Goal: Entertainment & Leisure: Consume media (video, audio)

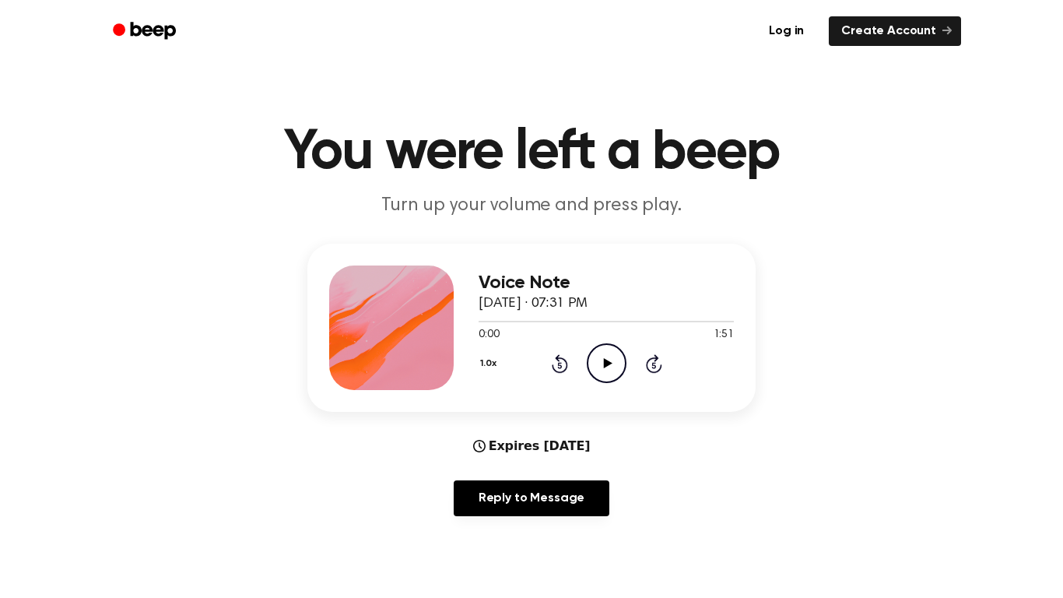
click at [608, 367] on icon "Play Audio" at bounding box center [607, 363] width 40 height 40
click at [594, 364] on icon "Pause Audio" at bounding box center [607, 363] width 40 height 40
click at [611, 351] on icon "Play Audio" at bounding box center [607, 363] width 40 height 40
click at [605, 367] on icon "Pause Audio" at bounding box center [607, 363] width 40 height 40
click at [620, 377] on circle at bounding box center [607, 363] width 38 height 38
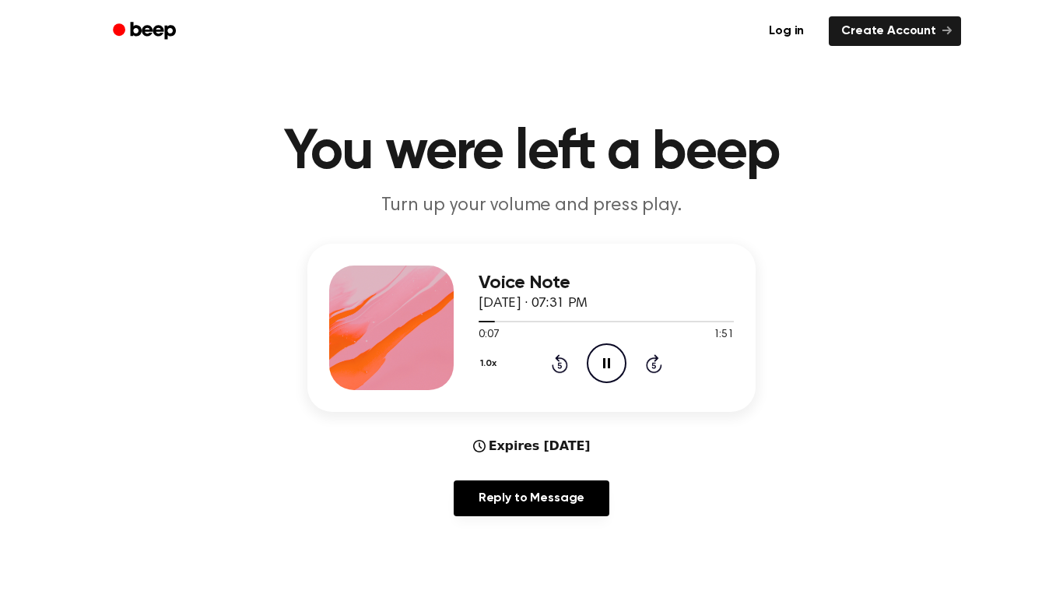
click at [613, 366] on icon "Pause Audio" at bounding box center [607, 363] width 40 height 40
click at [581, 367] on div "1.0x Rewind 5 seconds Play Audio Skip 5 seconds" at bounding box center [606, 363] width 255 height 40
click at [601, 359] on icon "Play Audio" at bounding box center [607, 363] width 40 height 40
click at [612, 371] on icon "Pause Audio" at bounding box center [607, 363] width 40 height 40
click at [581, 364] on div "1.0x Rewind 5 seconds Play Audio Skip 5 seconds" at bounding box center [606, 363] width 255 height 40
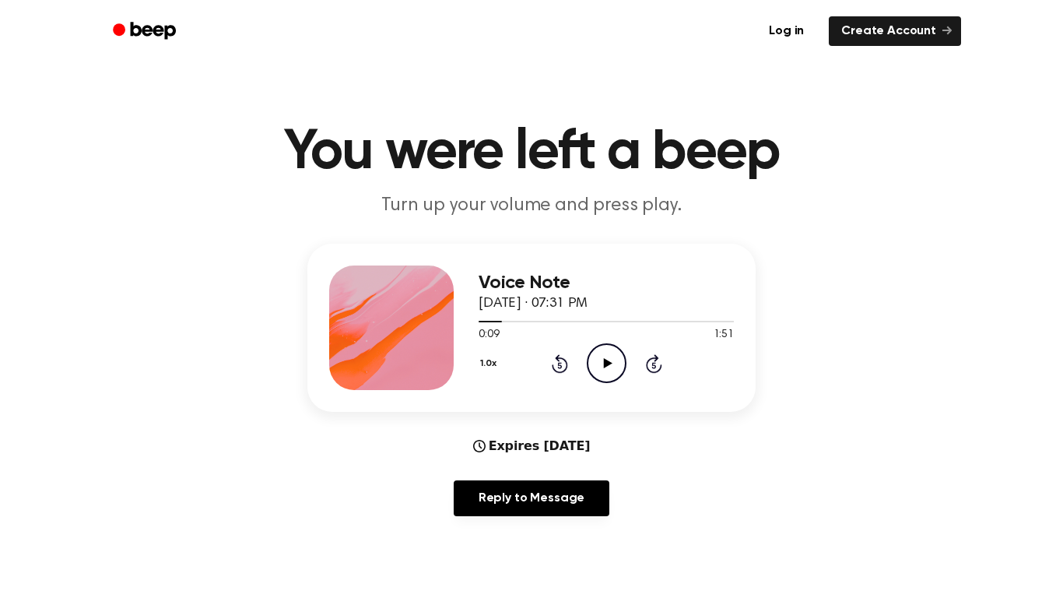
click at [620, 361] on icon "Play Audio" at bounding box center [607, 363] width 40 height 40
click at [606, 370] on icon "Pause Audio" at bounding box center [607, 363] width 40 height 40
click at [606, 360] on icon "Play Audio" at bounding box center [607, 363] width 40 height 40
click at [560, 365] on icon at bounding box center [559, 365] width 4 height 6
click at [603, 372] on icon "Pause Audio" at bounding box center [607, 363] width 40 height 40
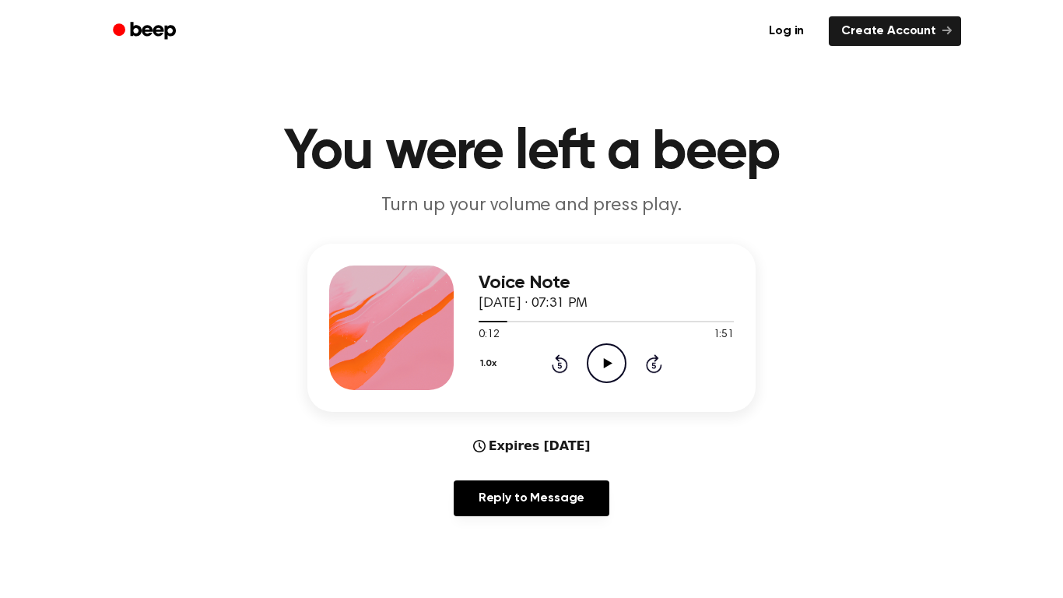
click at [600, 371] on icon "Play Audio" at bounding box center [607, 363] width 40 height 40
click at [601, 362] on icon "Pause Audio" at bounding box center [607, 363] width 40 height 40
click at [606, 373] on icon "Play Audio" at bounding box center [607, 363] width 40 height 40
click at [606, 364] on icon "Pause Audio" at bounding box center [607, 363] width 40 height 40
click at [611, 374] on icon "Play Audio" at bounding box center [607, 363] width 40 height 40
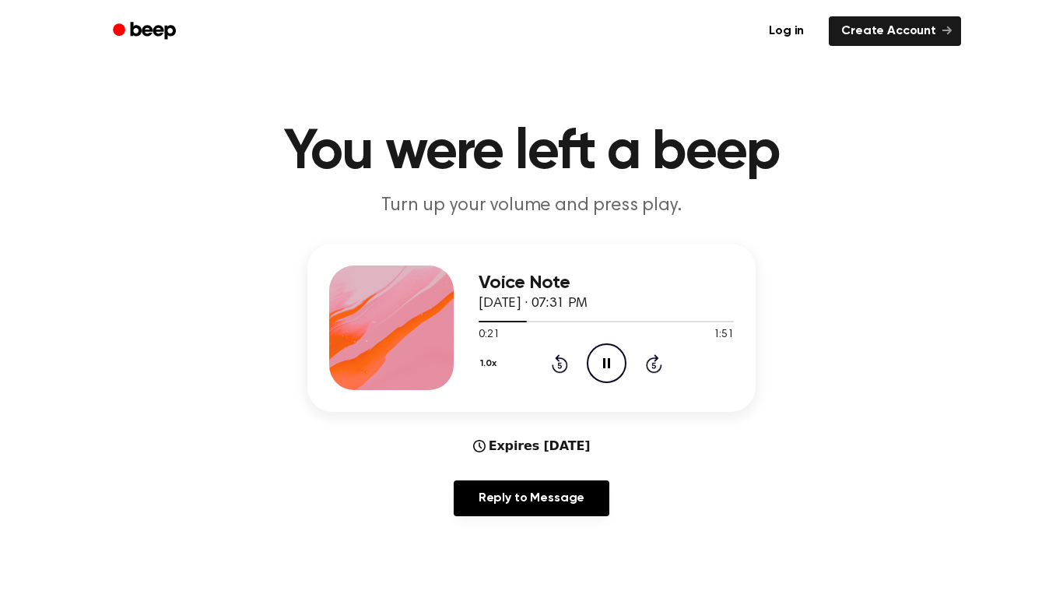
click at [617, 374] on icon "Pause Audio" at bounding box center [607, 363] width 40 height 40
click at [608, 357] on icon "Play Audio" at bounding box center [607, 363] width 40 height 40
click at [605, 360] on icon at bounding box center [606, 363] width 7 height 10
click at [597, 372] on icon "Play Audio" at bounding box center [607, 363] width 40 height 40
click at [607, 356] on icon "Pause Audio" at bounding box center [607, 363] width 40 height 40
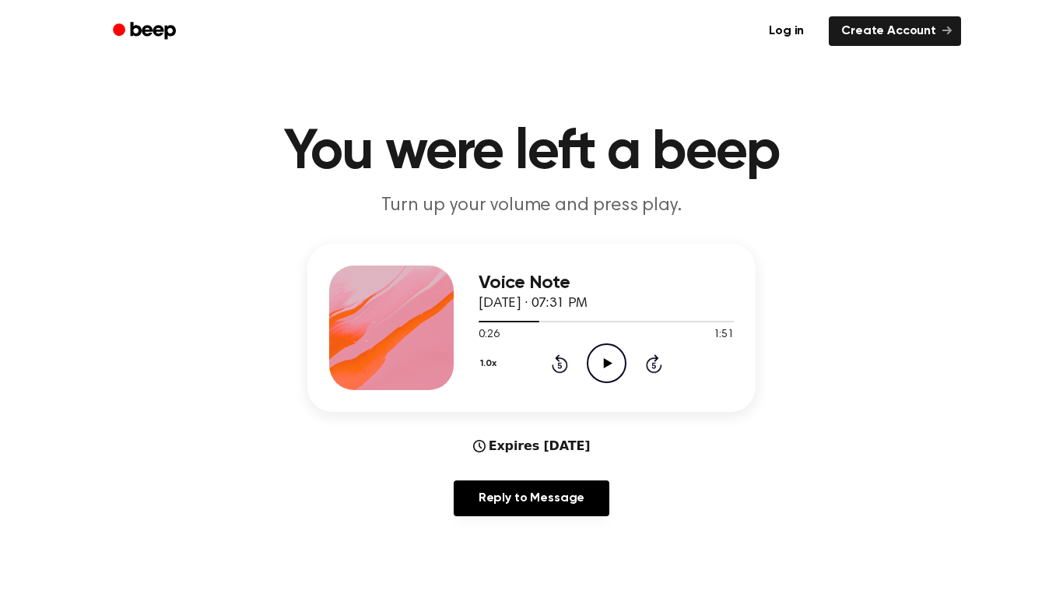
click at [600, 347] on icon "Play Audio" at bounding box center [607, 363] width 40 height 40
click at [605, 366] on icon at bounding box center [606, 363] width 7 height 10
click at [606, 364] on icon at bounding box center [607, 363] width 9 height 10
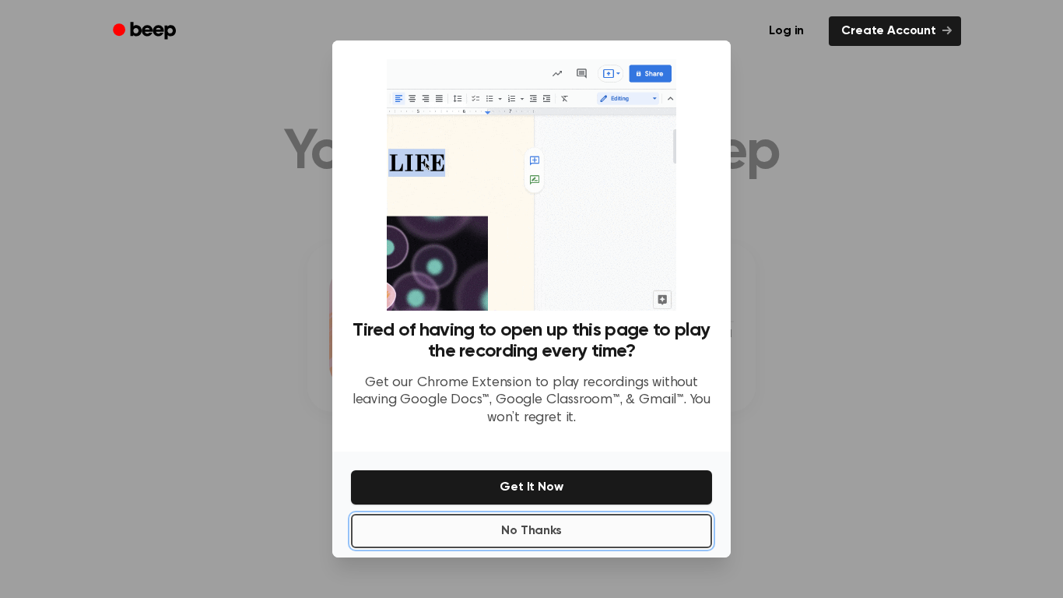
click at [400, 539] on button "No Thanks" at bounding box center [531, 531] width 361 height 34
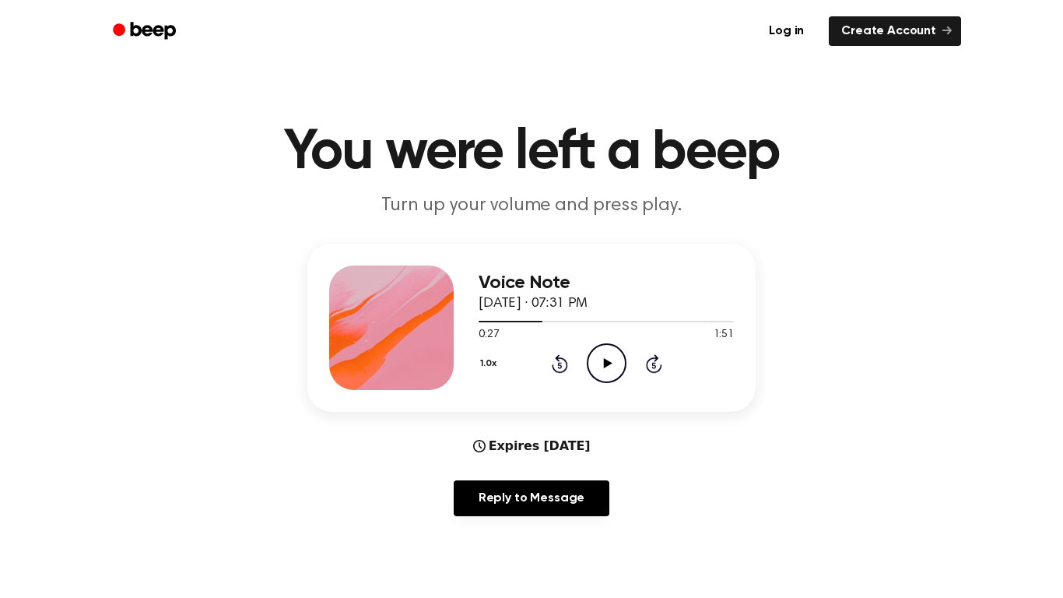
click at [607, 360] on icon "Play Audio" at bounding box center [607, 363] width 40 height 40
click at [610, 367] on icon at bounding box center [606, 363] width 7 height 10
click at [599, 378] on icon "Play Audio" at bounding box center [607, 363] width 40 height 40
click at [625, 363] on circle at bounding box center [607, 363] width 38 height 38
click at [603, 364] on icon "Play Audio" at bounding box center [607, 363] width 40 height 40
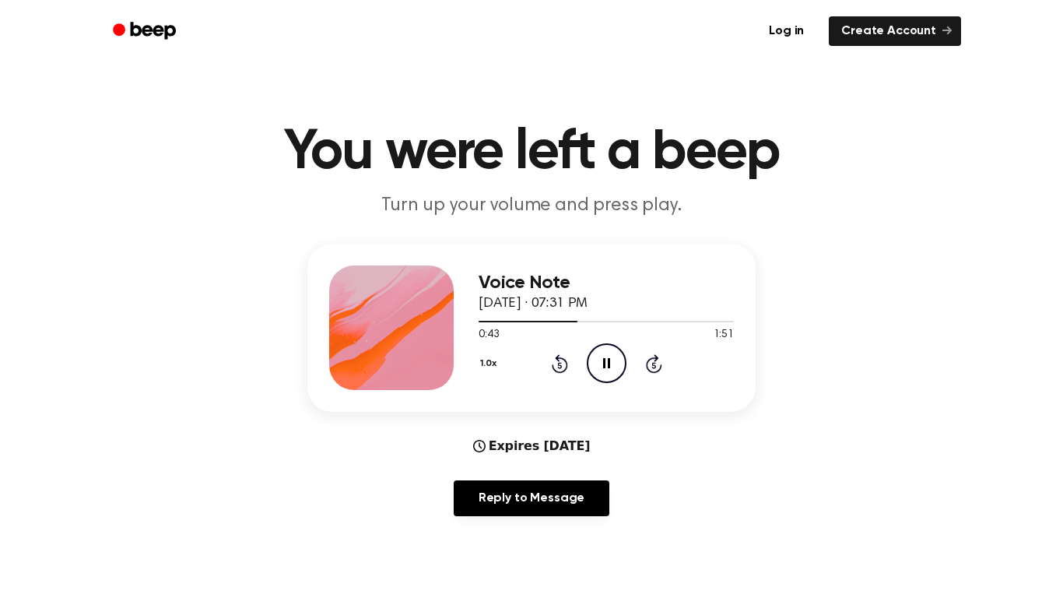
click at [620, 368] on icon "Pause Audio" at bounding box center [607, 363] width 40 height 40
click at [610, 373] on icon "Play Audio" at bounding box center [607, 363] width 40 height 40
click at [614, 361] on icon "Pause Audio" at bounding box center [607, 363] width 40 height 40
click at [560, 365] on icon at bounding box center [559, 365] width 4 height 6
click at [610, 368] on icon "Play Audio" at bounding box center [607, 363] width 40 height 40
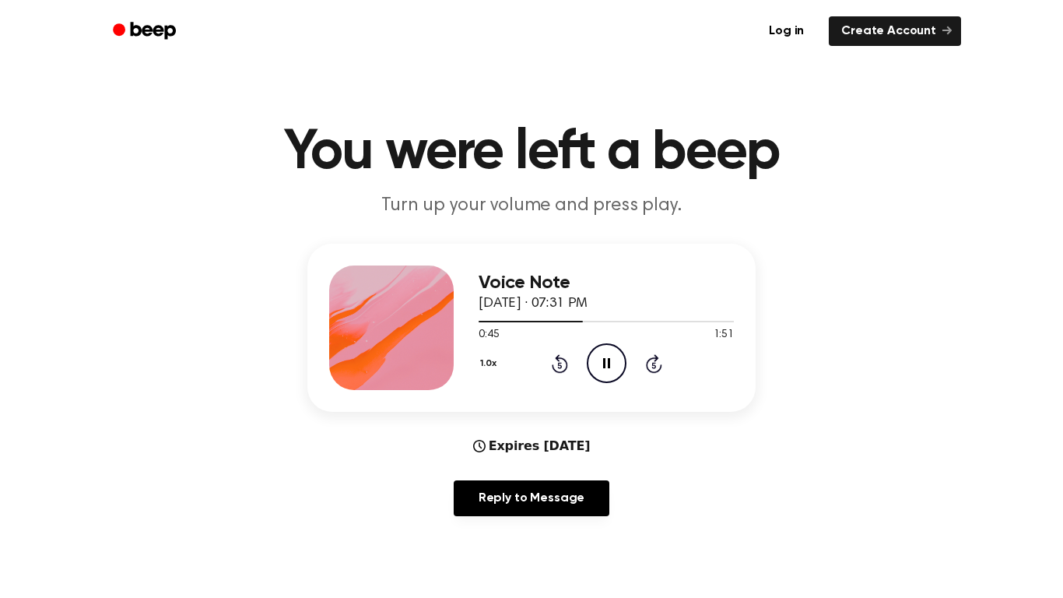
click at [607, 382] on circle at bounding box center [607, 363] width 38 height 38
click at [608, 364] on icon at bounding box center [607, 363] width 9 height 10
click at [604, 366] on icon at bounding box center [606, 363] width 7 height 10
click at [620, 326] on div at bounding box center [606, 320] width 255 height 12
click at [566, 364] on icon at bounding box center [560, 363] width 16 height 19
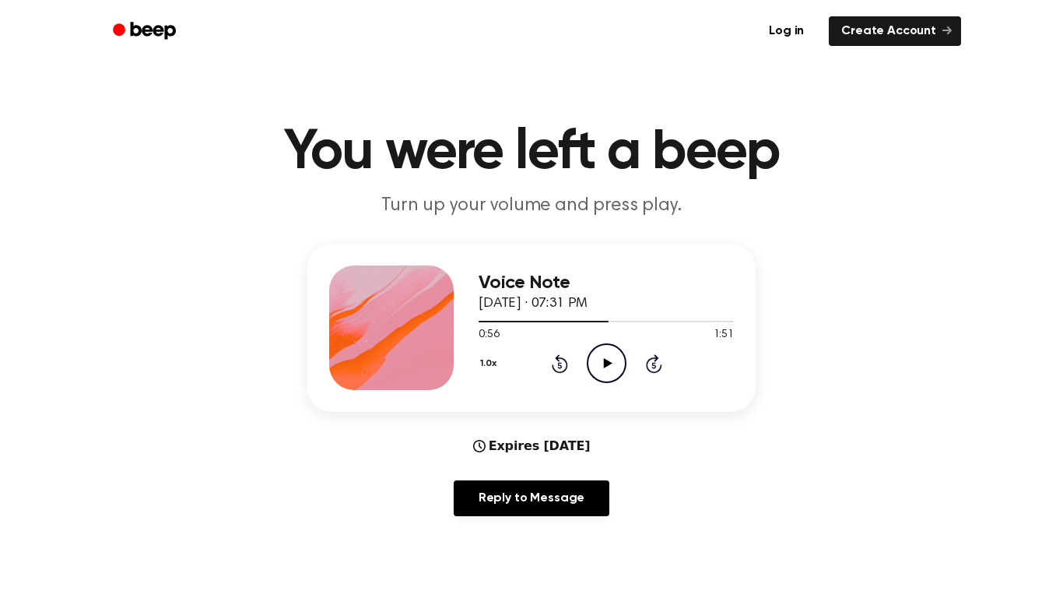
click at [603, 366] on icon "Play Audio" at bounding box center [607, 363] width 40 height 40
click at [560, 365] on icon at bounding box center [559, 365] width 4 height 6
click at [606, 364] on icon "Pause Audio" at bounding box center [607, 363] width 40 height 40
click at [599, 375] on icon "Play Audio" at bounding box center [607, 363] width 40 height 40
click at [604, 378] on icon "Pause Audio" at bounding box center [607, 363] width 40 height 40
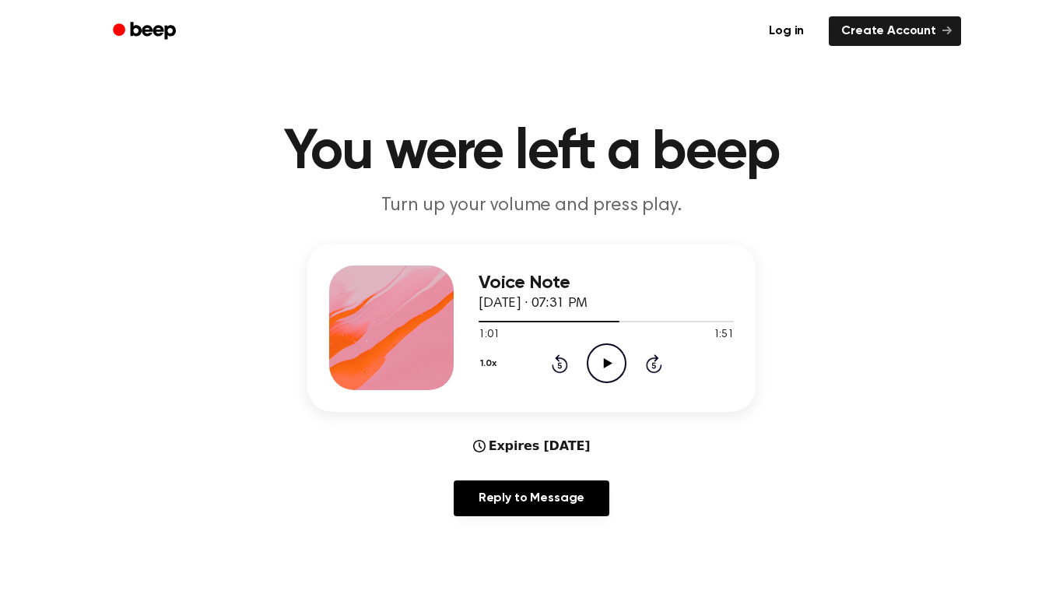
click at [602, 371] on icon "Play Audio" at bounding box center [607, 363] width 40 height 40
click at [605, 363] on icon at bounding box center [606, 363] width 7 height 10
click at [610, 354] on icon "Play Audio" at bounding box center [607, 363] width 40 height 40
click at [610, 355] on icon "Pause Audio" at bounding box center [607, 363] width 40 height 40
click at [607, 347] on icon "Play Audio" at bounding box center [607, 363] width 40 height 40
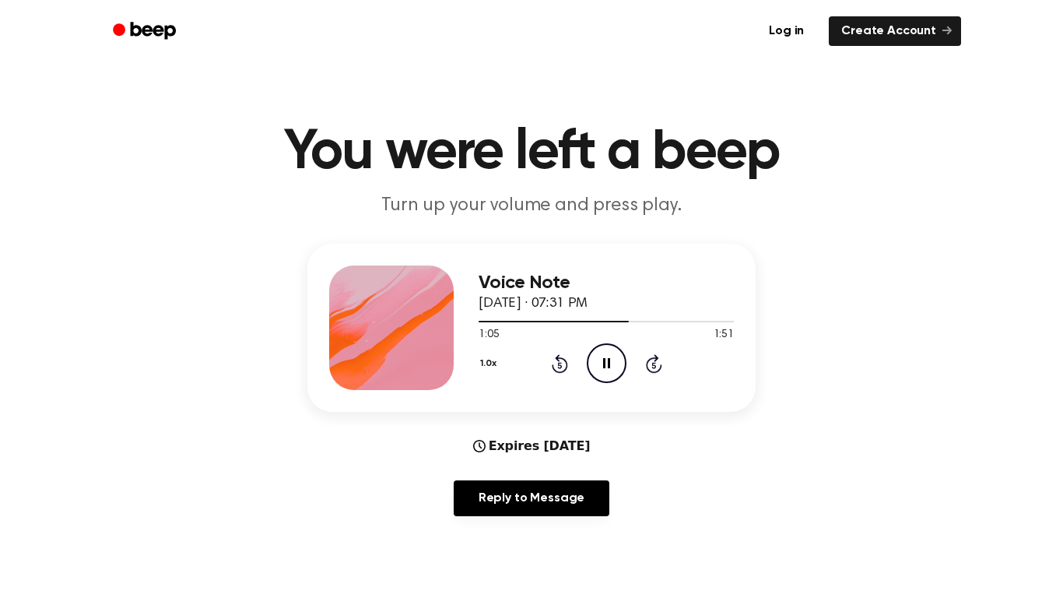
click at [608, 367] on icon at bounding box center [606, 363] width 7 height 10
click at [603, 371] on icon "Play Audio" at bounding box center [607, 363] width 40 height 40
click at [602, 369] on icon "Pause Audio" at bounding box center [607, 363] width 40 height 40
click at [603, 373] on icon "Play Audio" at bounding box center [607, 363] width 40 height 40
click at [613, 365] on icon "Pause Audio" at bounding box center [607, 363] width 40 height 40
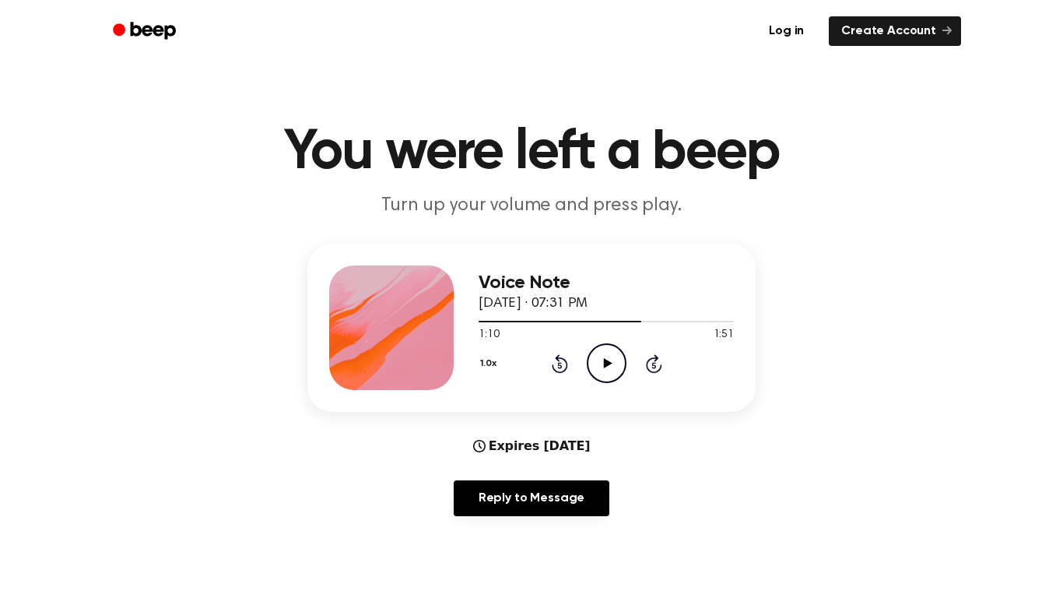
click at [618, 367] on icon "Play Audio" at bounding box center [607, 363] width 40 height 40
click at [607, 370] on icon "Pause Audio" at bounding box center [607, 363] width 40 height 40
click at [599, 381] on circle at bounding box center [607, 363] width 38 height 38
click at [617, 358] on icon "Pause Audio" at bounding box center [607, 363] width 40 height 40
click at [588, 357] on circle at bounding box center [607, 363] width 38 height 38
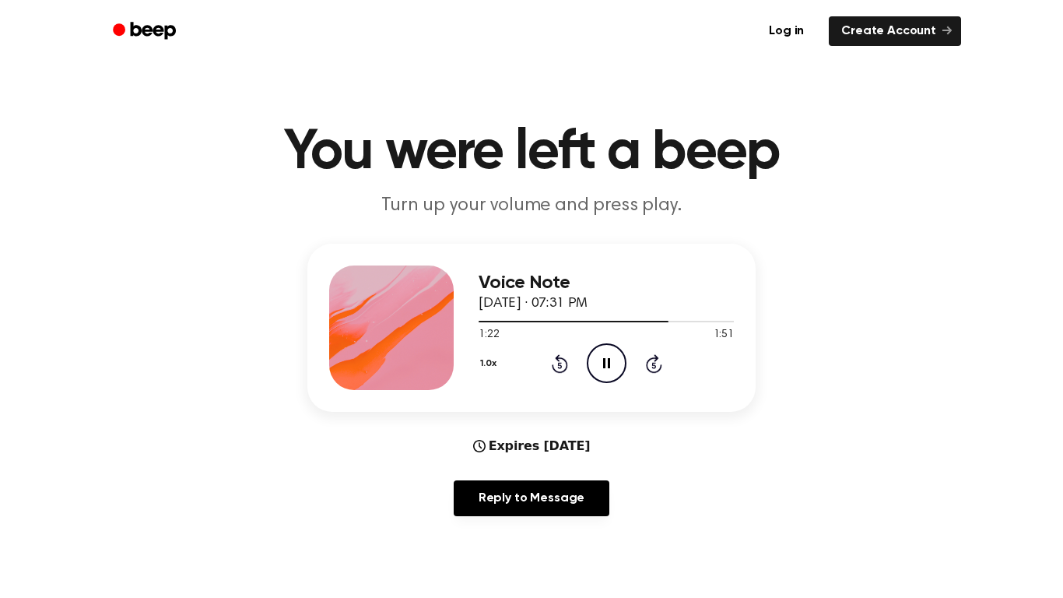
click at [616, 374] on icon "Pause Audio" at bounding box center [607, 363] width 40 height 40
click at [599, 359] on icon "Play Audio" at bounding box center [607, 363] width 40 height 40
click at [605, 352] on icon "Pause Audio" at bounding box center [607, 363] width 40 height 40
click at [607, 349] on icon "Play Audio" at bounding box center [607, 363] width 40 height 40
click at [606, 364] on icon "Pause Audio" at bounding box center [607, 363] width 40 height 40
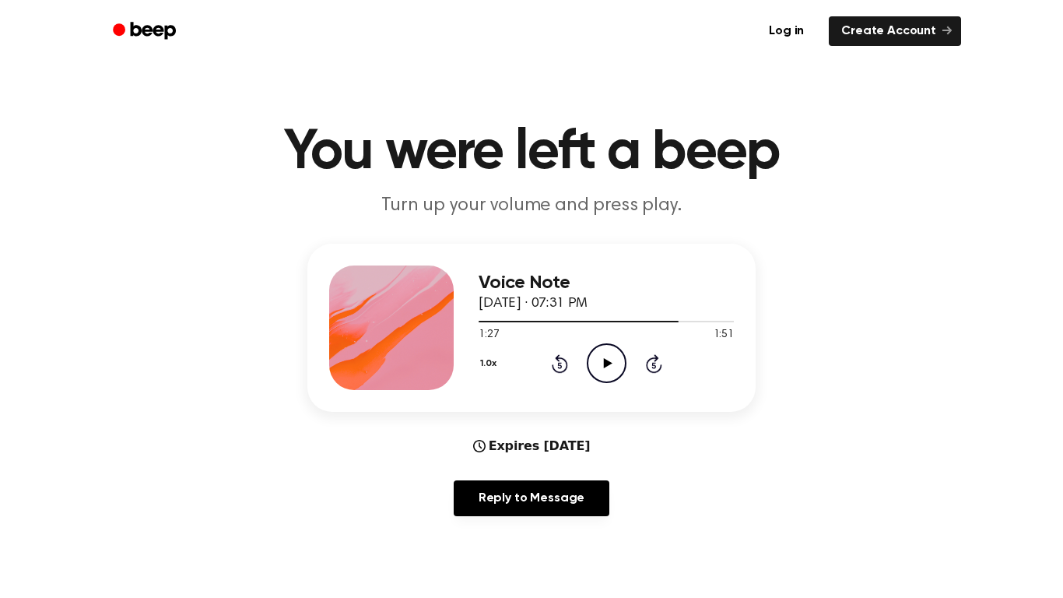
click at [605, 373] on icon "Play Audio" at bounding box center [607, 363] width 40 height 40
click at [601, 352] on icon "Pause Audio" at bounding box center [607, 363] width 40 height 40
click at [618, 368] on icon "Play Audio" at bounding box center [607, 363] width 40 height 40
click at [615, 381] on circle at bounding box center [607, 363] width 38 height 38
click at [617, 389] on div "Voice Note [DATE] · 07:31 PM 1:30 1:51 Your browser does not support the [objec…" at bounding box center [606, 327] width 255 height 125
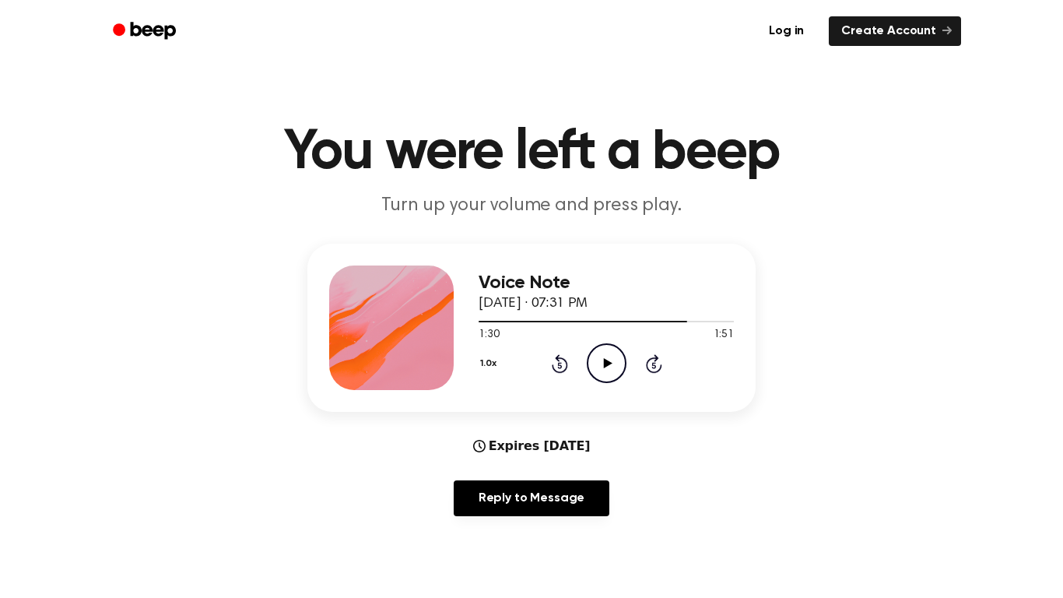
click at [602, 354] on icon "Play Audio" at bounding box center [607, 363] width 40 height 40
click at [610, 370] on icon "Pause Audio" at bounding box center [607, 363] width 40 height 40
click at [559, 367] on icon "Rewind 5 seconds" at bounding box center [559, 363] width 17 height 20
click at [626, 358] on icon "Play Audio" at bounding box center [607, 363] width 40 height 40
click at [612, 365] on icon "Pause Audio" at bounding box center [607, 363] width 40 height 40
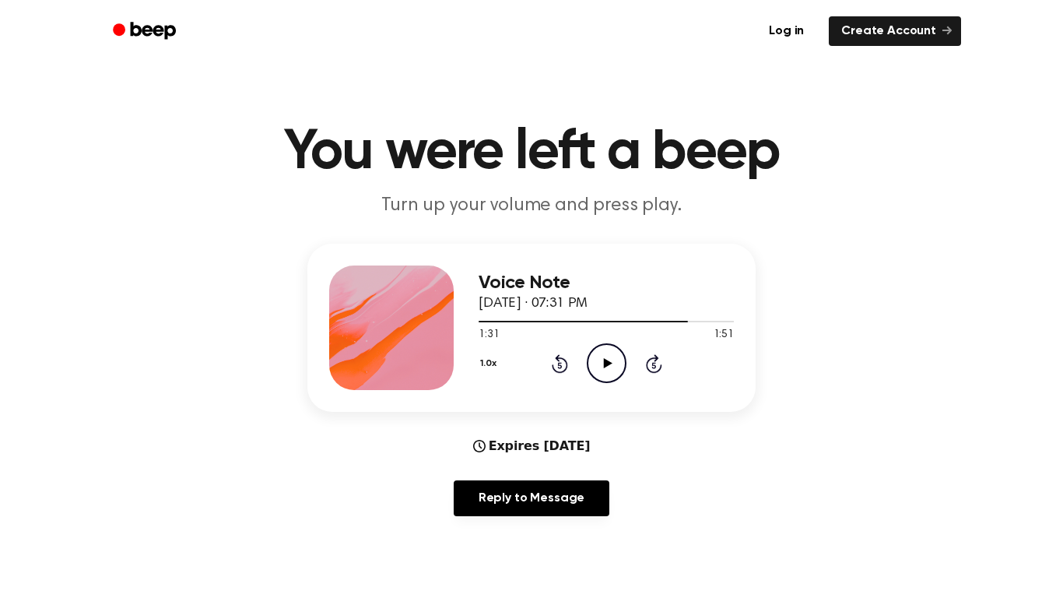
click at [611, 366] on icon "Play Audio" at bounding box center [607, 363] width 40 height 40
click at [599, 364] on icon "Pause Audio" at bounding box center [607, 363] width 40 height 40
